Goal: Information Seeking & Learning: Learn about a topic

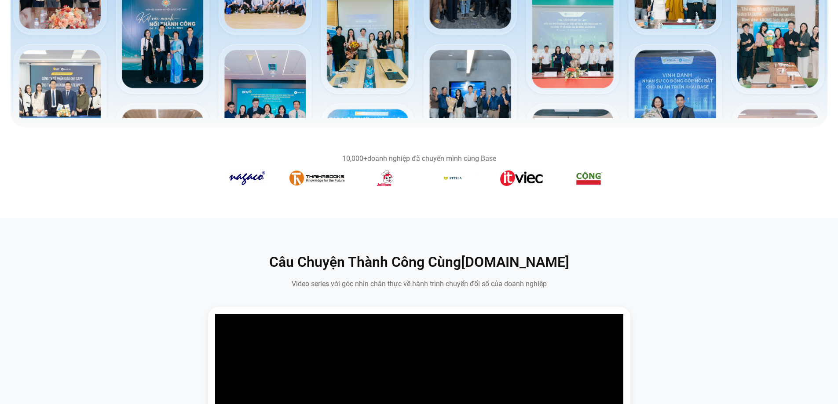
scroll to position [352, 0]
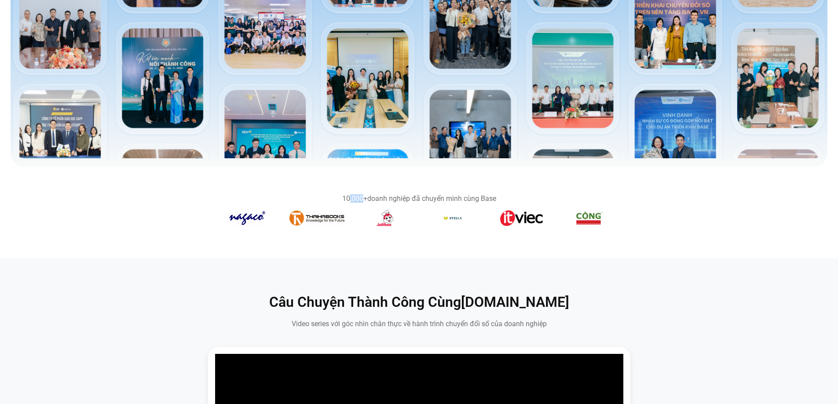
drag, startPoint x: 350, startPoint y: 199, endPoint x: 496, endPoint y: 203, distance: 146.1
click at [475, 203] on div "10,000+ doanh nghiệp đã chuyển mình cùng Base" at bounding box center [419, 212] width 396 height 35
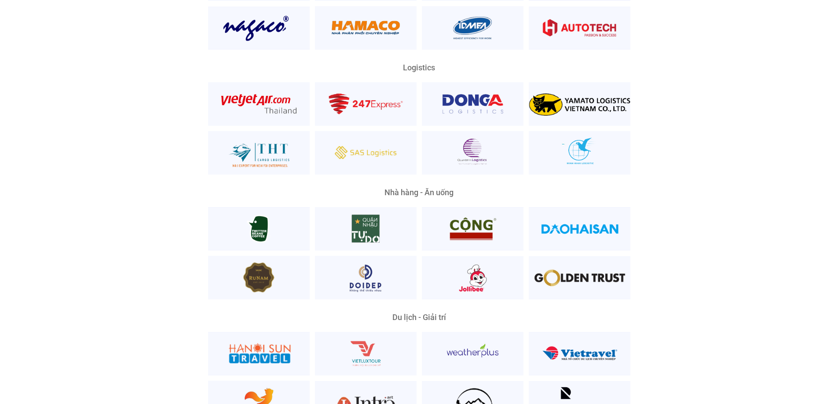
scroll to position [2243, 0]
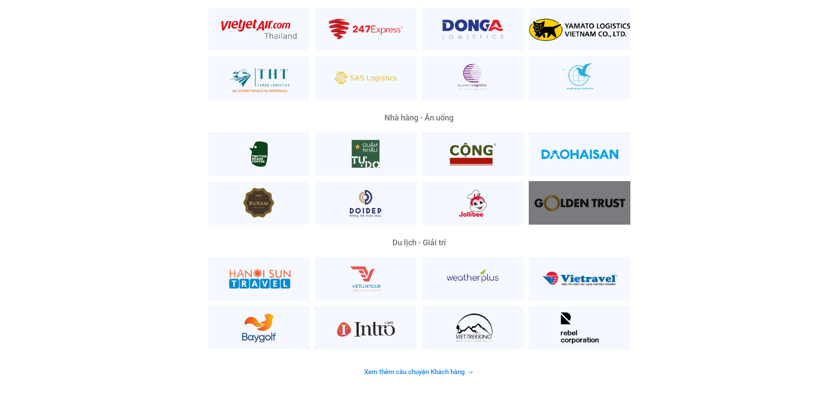
click at [588, 191] on div at bounding box center [580, 203] width 102 height 44
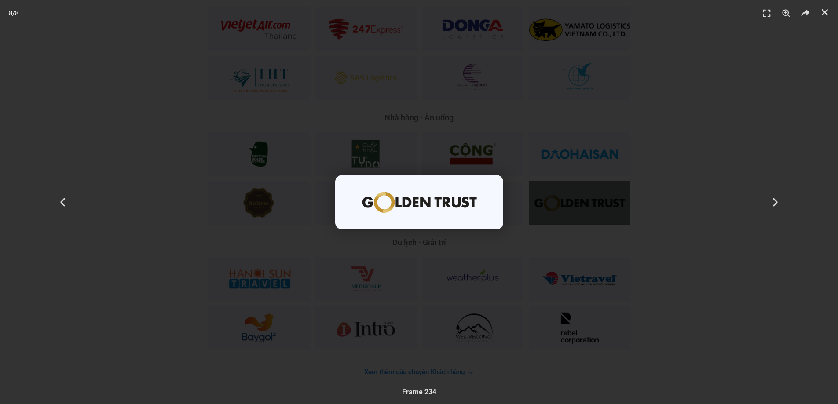
click at [705, 303] on div "8 / 8" at bounding box center [419, 202] width 776 height 343
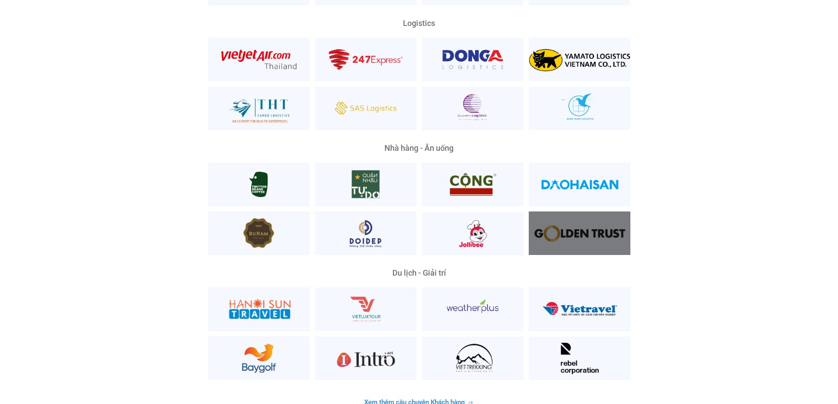
scroll to position [2199, 0]
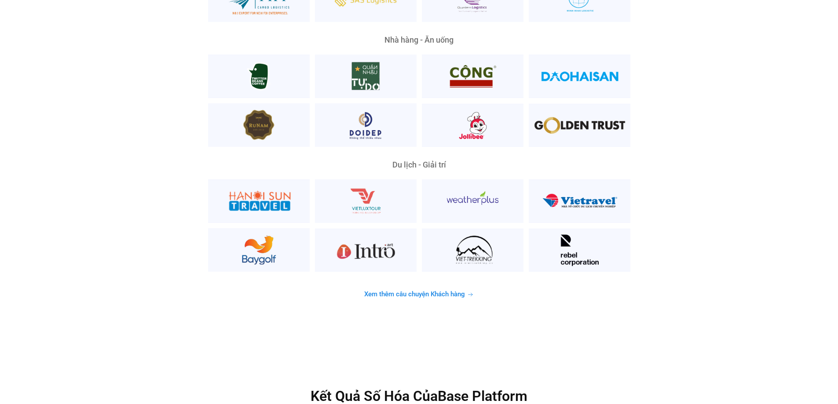
scroll to position [2331, 0]
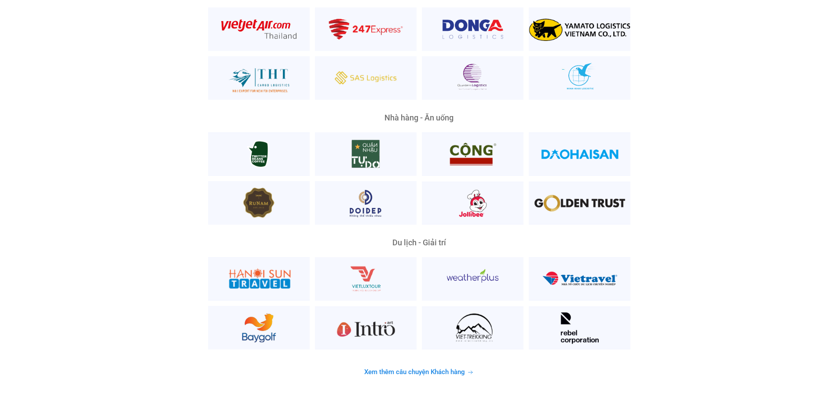
click at [432, 369] on span "Xem thêm câu chuyện Khách hàng" at bounding box center [414, 372] width 101 height 7
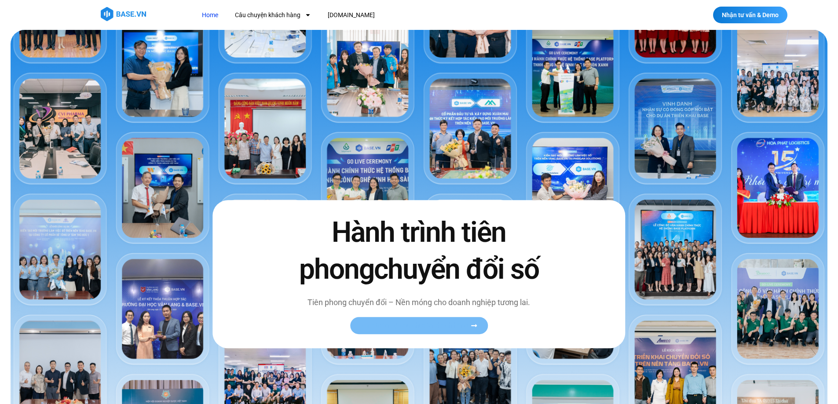
click at [415, 330] on link "Xem toàn bộ câu chuyện khách hàng" at bounding box center [419, 325] width 138 height 17
click at [429, 323] on span "Xem toàn bộ câu chuyện khách hàng" at bounding box center [415, 325] width 108 height 7
click at [478, 329] on link "Xem toàn bộ câu chuyện khách hàng" at bounding box center [419, 325] width 138 height 17
click at [476, 327] on icon at bounding box center [474, 325] width 7 height 7
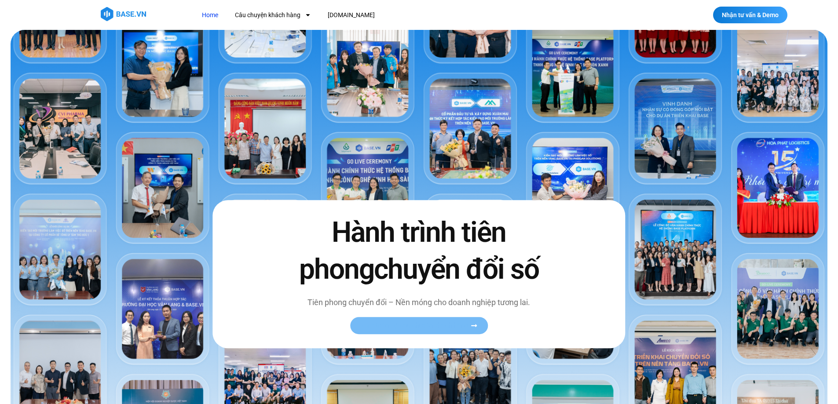
click at [432, 328] on span "Xem toàn bộ câu chuyện khách hàng" at bounding box center [415, 325] width 108 height 7
drag, startPoint x: 382, startPoint y: 321, endPoint x: 500, endPoint y: 333, distance: 118.9
click at [500, 333] on div "Hành trình tiên phong chuyển đổi số Tiên phong chuyển đổi – Nền móng cho doanh …" at bounding box center [418, 275] width 413 height 148
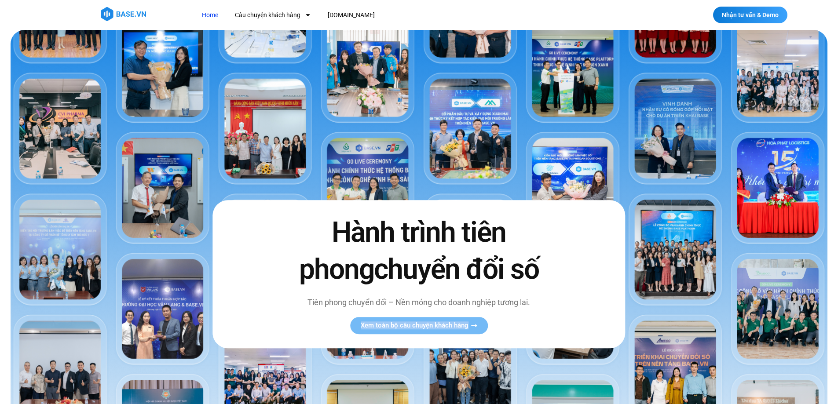
click at [473, 328] on icon at bounding box center [474, 325] width 7 height 7
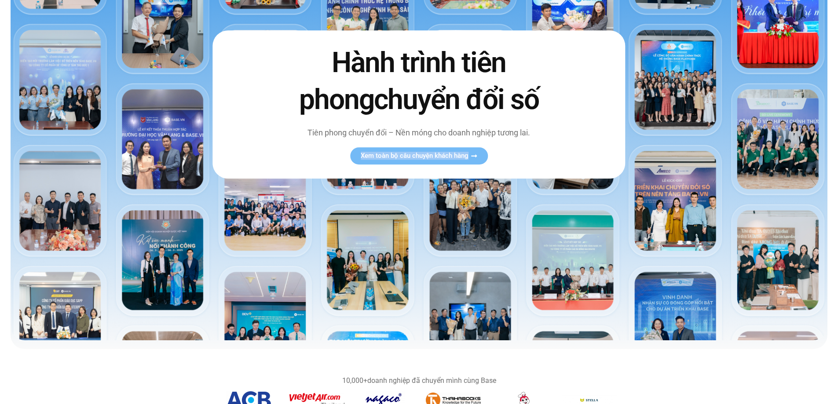
scroll to position [44, 0]
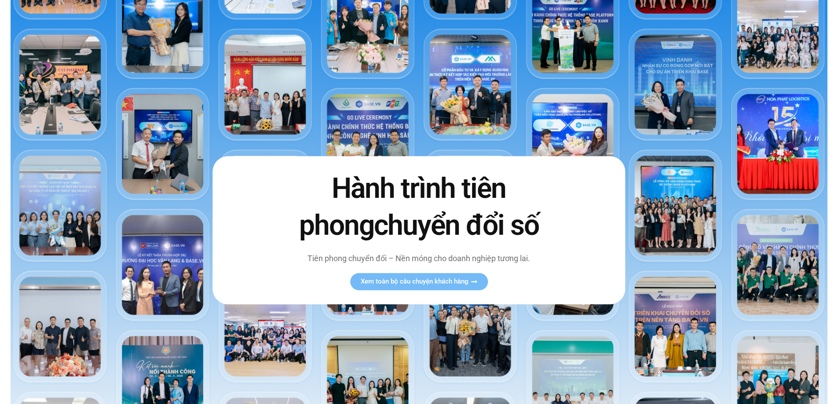
click at [375, 224] on span "chuyển đổi số" at bounding box center [456, 225] width 165 height 33
click at [688, 79] on img at bounding box center [419, 226] width 817 height 480
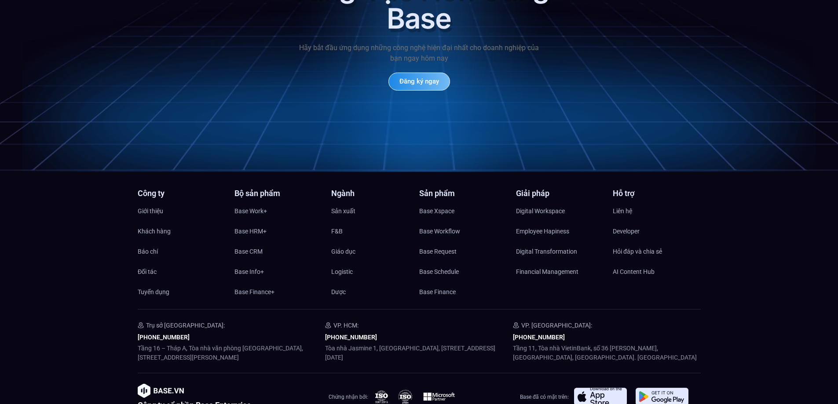
scroll to position [4266, 0]
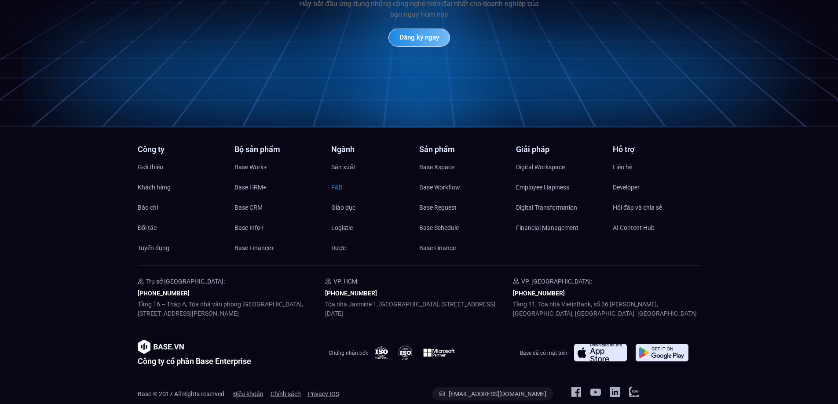
click at [340, 181] on span "F&B" at bounding box center [336, 187] width 11 height 13
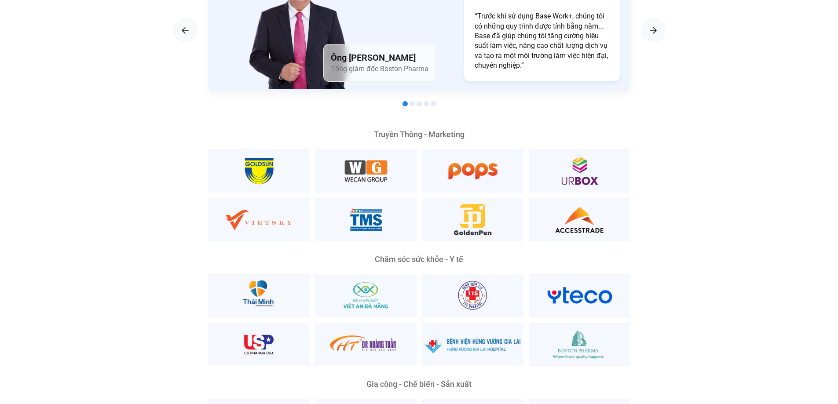
scroll to position [2067, 0]
